Goal: Transaction & Acquisition: Download file/media

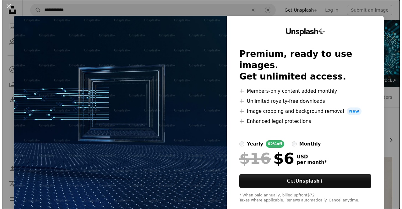
scroll to position [643, 0]
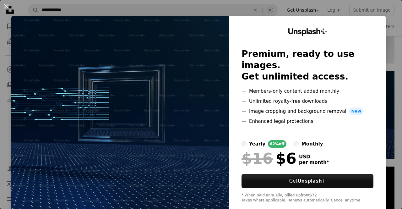
click at [203, 57] on img at bounding box center [120, 116] width 218 height 200
click at [259, 9] on div "An X shape Unsplash+ Premium, ready to use images. Get unlimited access. A plus…" at bounding box center [201, 104] width 402 height 209
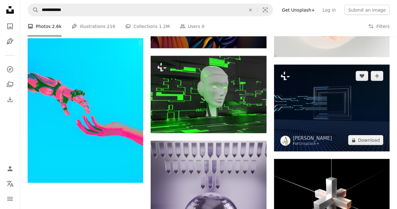
click at [333, 117] on img at bounding box center [332, 108] width 116 height 87
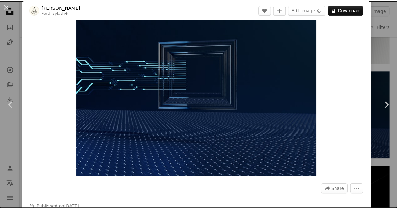
scroll to position [34, 0]
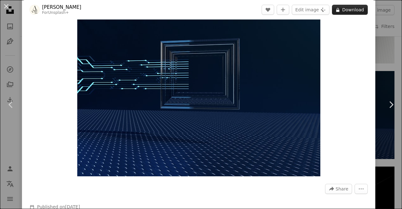
click at [348, 10] on button "A lock Download" at bounding box center [350, 10] width 36 height 10
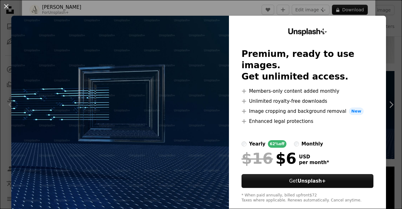
click at [191, 132] on img at bounding box center [120, 116] width 218 height 200
click at [4, 7] on button "An X shape" at bounding box center [7, 7] width 8 height 8
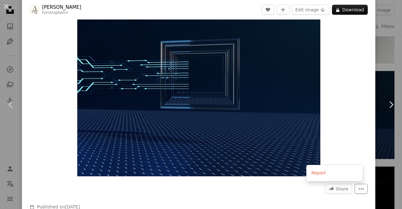
click at [358, 188] on icon "More Actions" at bounding box center [361, 189] width 6 height 6
click at [3, 3] on button "An X shape" at bounding box center [7, 7] width 8 height 8
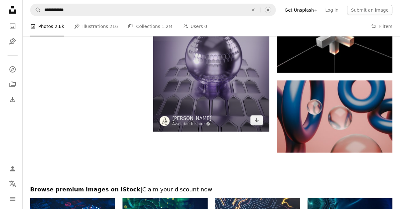
scroll to position [808, 0]
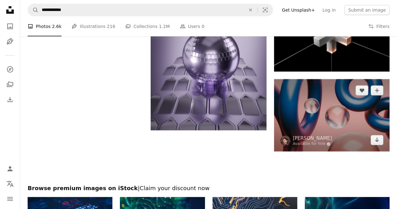
click at [314, 118] on img at bounding box center [332, 115] width 116 height 72
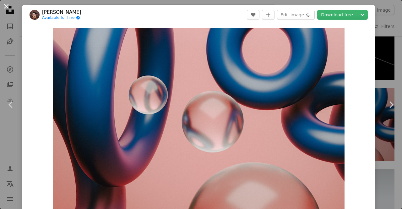
click at [6, 5] on button "An X shape" at bounding box center [7, 7] width 8 height 8
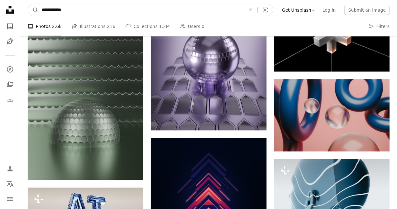
click at [74, 11] on input "**********" at bounding box center [141, 10] width 205 height 12
type input "**********"
click at [28, 4] on button "A magnifying glass" at bounding box center [33, 10] width 11 height 12
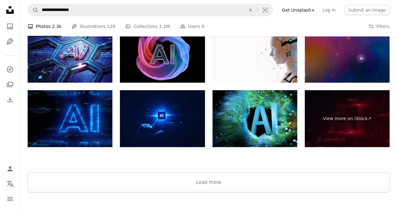
scroll to position [1162, 0]
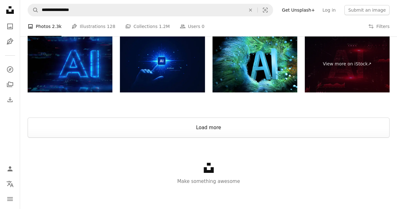
click at [204, 131] on button "Load more" at bounding box center [209, 127] width 362 height 20
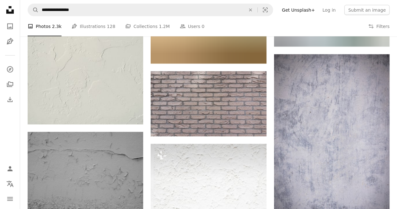
scroll to position [700, 0]
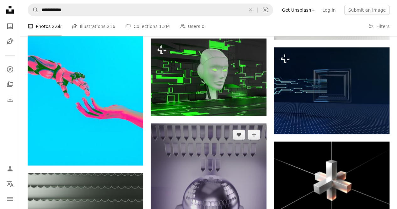
scroll to position [662, 0]
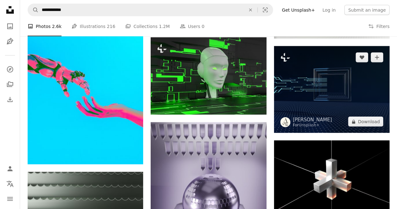
click at [293, 89] on img at bounding box center [332, 89] width 116 height 87
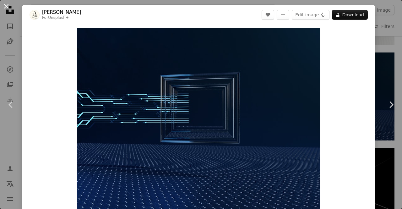
click at [3, 9] on button "An X shape" at bounding box center [7, 7] width 8 height 8
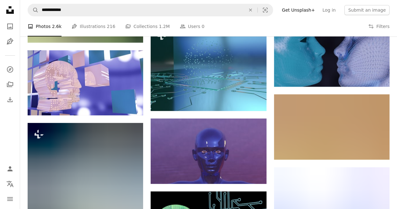
scroll to position [1102, 0]
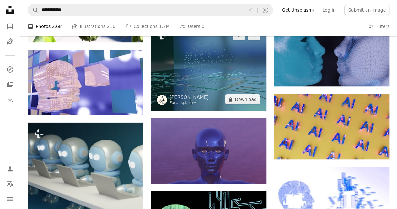
click at [221, 88] on img at bounding box center [209, 67] width 116 height 87
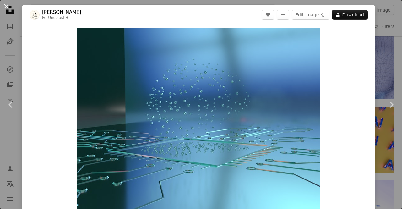
click at [7, 6] on button "An X shape" at bounding box center [7, 7] width 8 height 8
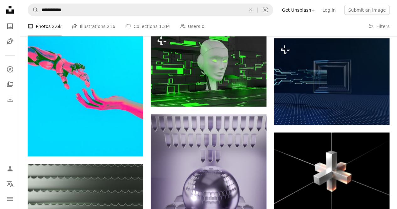
scroll to position [536, 0]
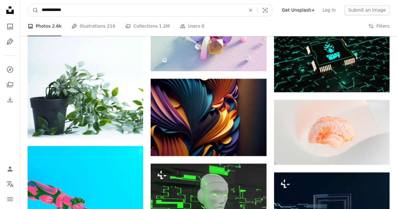
click at [92, 8] on input "**********" at bounding box center [141, 10] width 205 height 12
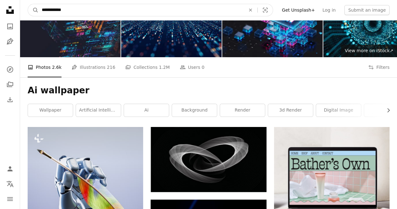
scroll to position [0, 0]
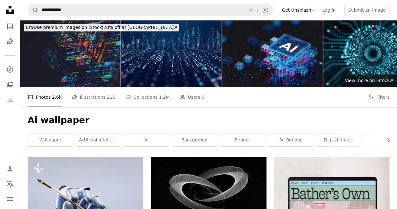
click at [85, 51] on img at bounding box center [70, 53] width 100 height 67
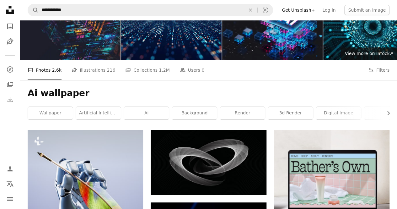
scroll to position [37, 0]
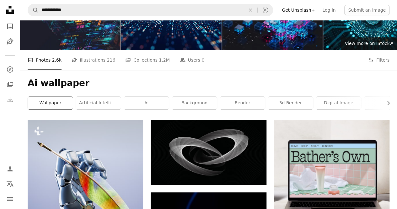
click at [60, 105] on link "wallpaper" at bounding box center [50, 103] width 45 height 13
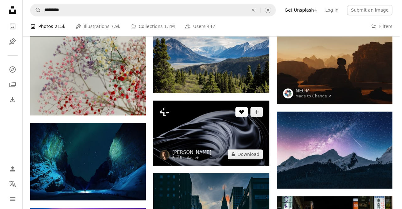
scroll to position [230, 0]
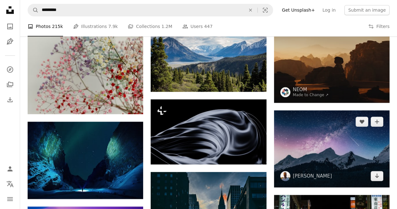
click at [345, 152] on img at bounding box center [332, 148] width 116 height 77
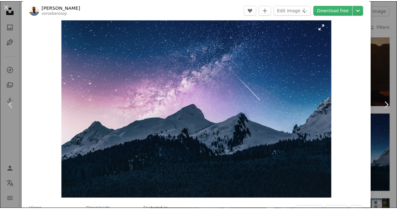
scroll to position [9, 0]
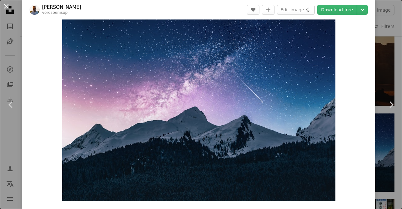
click at [5, 5] on button "An X shape" at bounding box center [7, 7] width 8 height 8
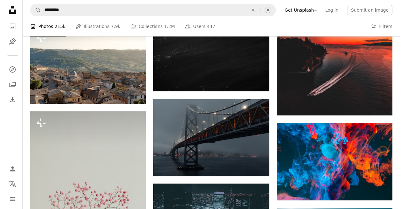
scroll to position [1320, 0]
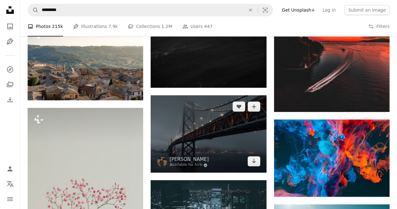
click at [212, 135] on img at bounding box center [209, 133] width 116 height 77
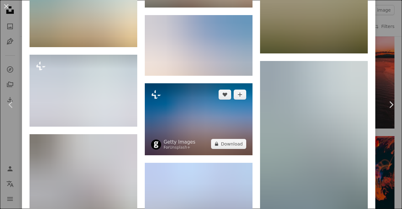
scroll to position [3238, 0]
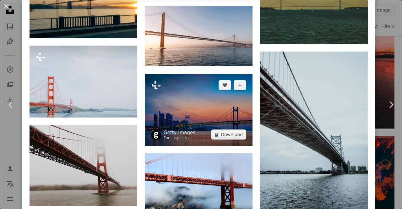
click at [197, 76] on img at bounding box center [199, 110] width 108 height 72
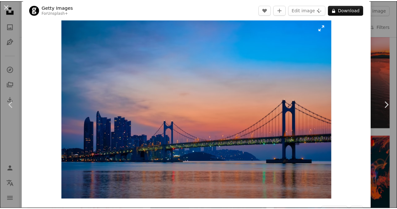
scroll to position [10, 0]
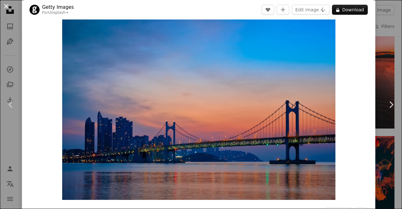
click at [3, 3] on button "An X shape" at bounding box center [7, 7] width 8 height 8
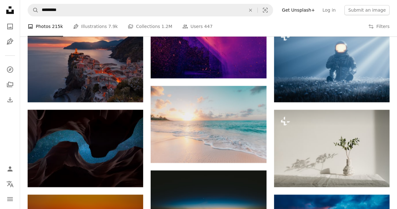
scroll to position [1589, 0]
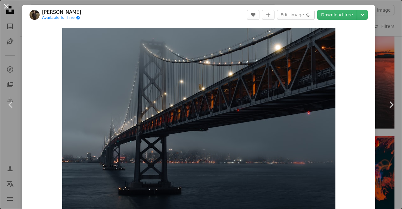
click at [6, 6] on button "An X shape" at bounding box center [7, 7] width 8 height 8
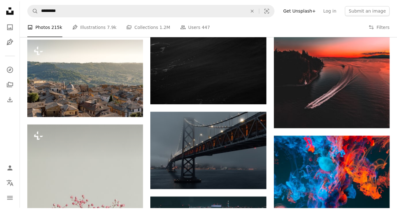
scroll to position [1589, 0]
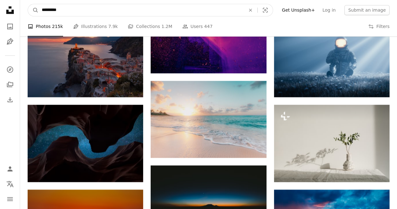
click at [64, 10] on input "*********" at bounding box center [141, 10] width 205 height 12
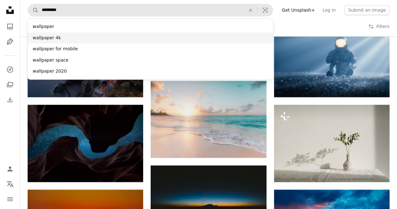
click at [49, 38] on div "wallpaper 4k" at bounding box center [150, 37] width 245 height 11
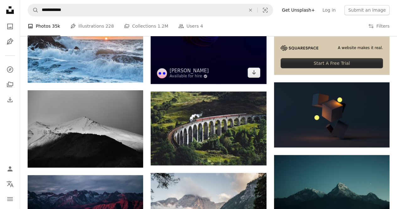
scroll to position [237, 0]
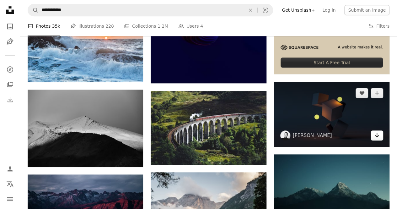
click at [378, 137] on icon "Arrow pointing down" at bounding box center [376, 135] width 5 height 8
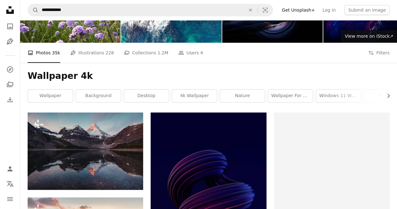
click at [336, 63] on div "Wallpaper 4k Chevron right wallpaper background desktop 4k wallpaper nature wal…" at bounding box center [208, 88] width 377 height 50
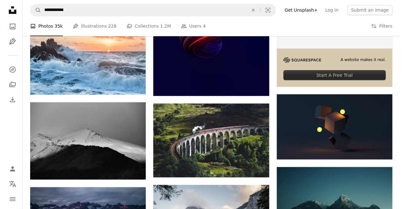
scroll to position [236, 0]
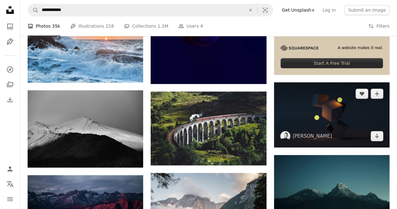
click at [336, 97] on img at bounding box center [332, 114] width 116 height 65
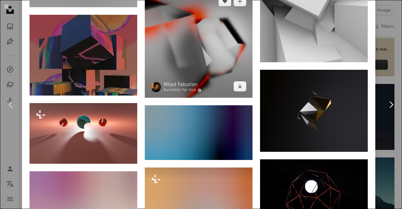
scroll to position [3583, 0]
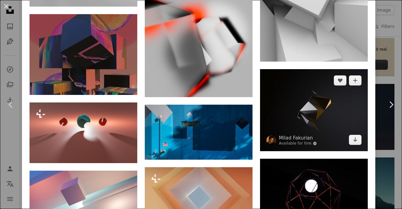
click at [305, 69] on img at bounding box center [314, 110] width 108 height 82
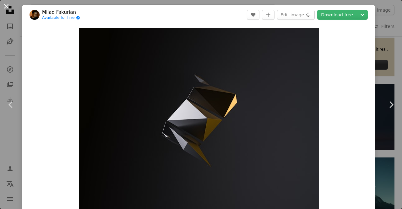
click at [6, 3] on button "An X shape" at bounding box center [7, 7] width 8 height 8
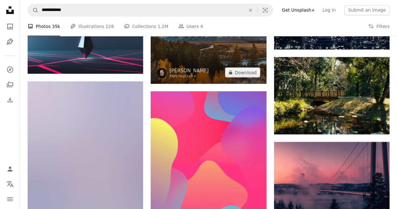
scroll to position [572, 0]
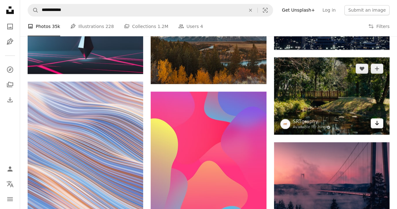
click at [379, 121] on icon "Arrow pointing down" at bounding box center [376, 123] width 5 height 8
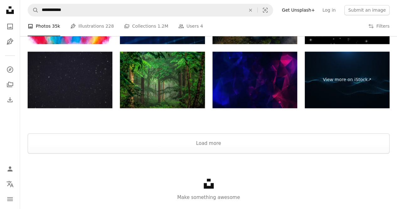
scroll to position [1626, 0]
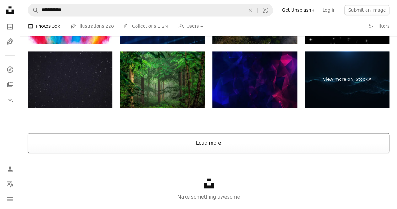
click at [202, 141] on button "Load more" at bounding box center [209, 143] width 362 height 20
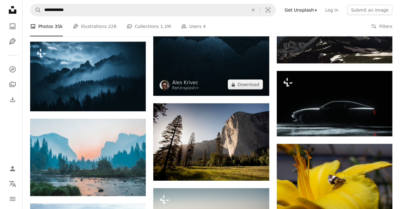
scroll to position [4323, 0]
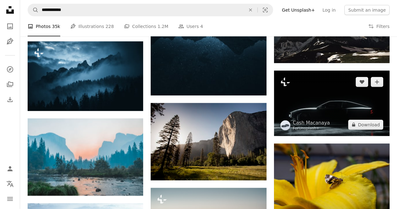
click at [323, 93] on img at bounding box center [332, 103] width 116 height 65
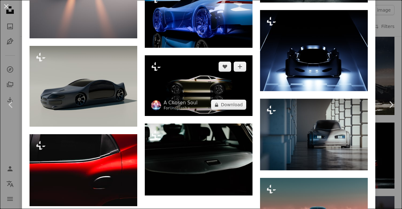
scroll to position [1420, 0]
